Goal: Task Accomplishment & Management: Manage account settings

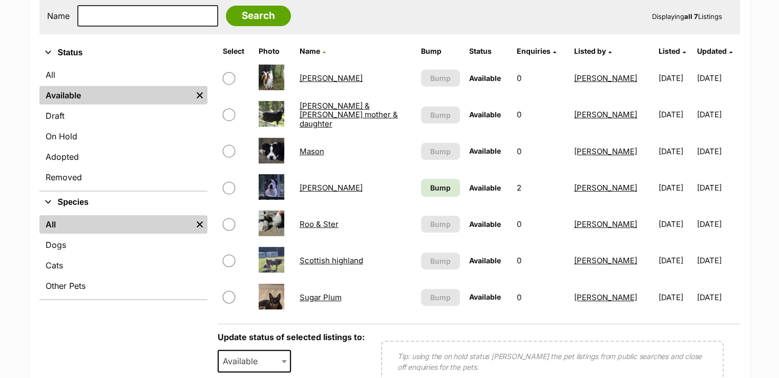
scroll to position [359, 0]
